Goal: Navigation & Orientation: Find specific page/section

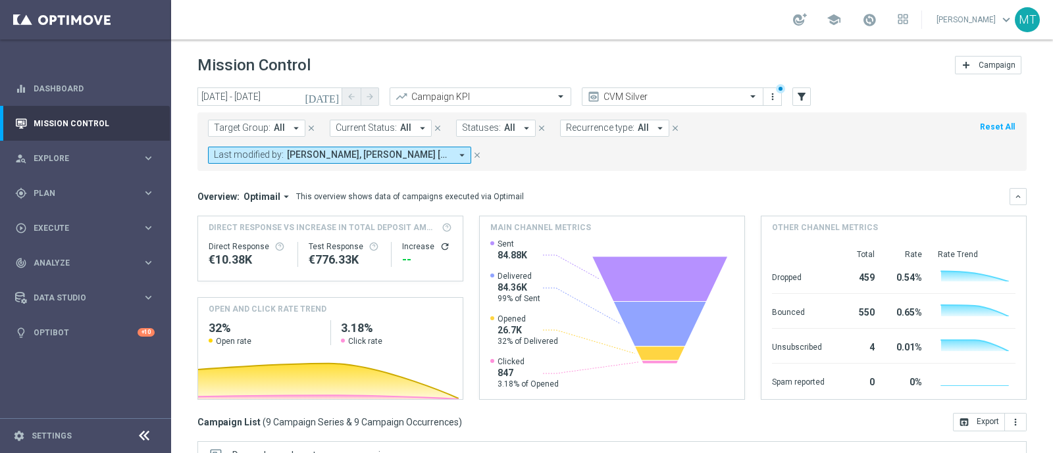
scroll to position [0, 753]
